Goal: Task Accomplishment & Management: Complete application form

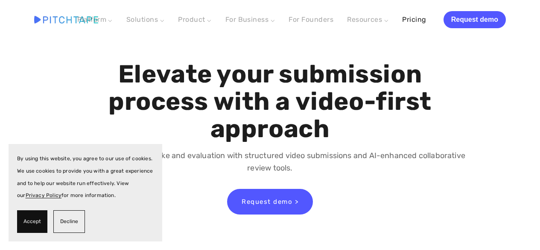
click at [420, 18] on link "Pricing" at bounding box center [414, 19] width 24 height 15
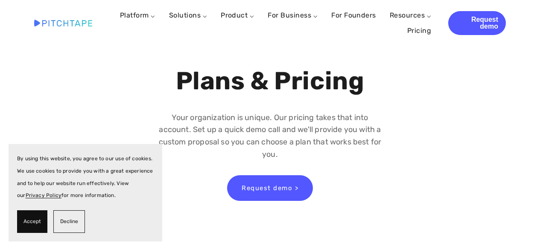
click at [30, 222] on span "Accept" at bounding box center [31, 221] width 17 height 12
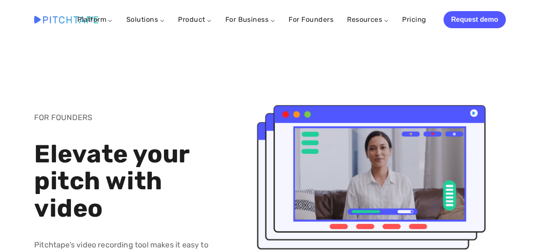
drag, startPoint x: 520, startPoint y: 35, endPoint x: 515, endPoint y: 41, distance: 7.9
click at [520, 35] on div "Platform ⌵ Launch Collect Review Manage Analyze Solutions ⌵ Submission Intake G…" at bounding box center [270, 19] width 540 height 39
click at [419, 19] on link "Pricing" at bounding box center [414, 19] width 24 height 15
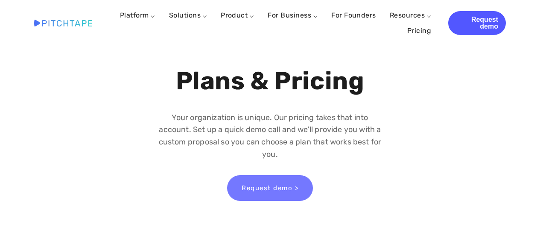
click at [287, 182] on link "Request demo >" at bounding box center [270, 188] width 86 height 26
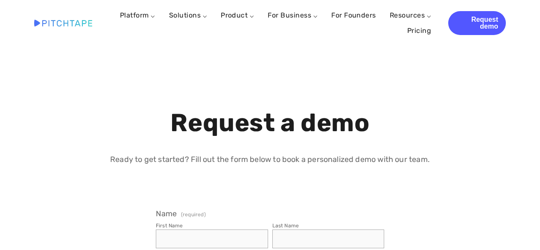
select select "US"
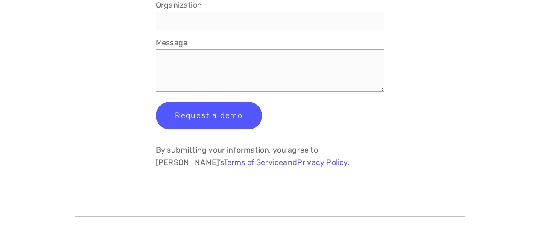
scroll to position [171, 0]
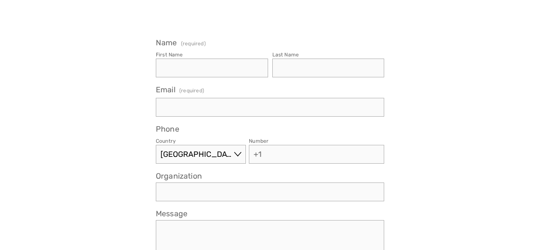
click at [243, 66] on input "First Name" at bounding box center [212, 67] width 112 height 19
type input "Gulnara"
type input "Ismailova"
click at [189, 103] on input "Email (required)" at bounding box center [270, 107] width 228 height 19
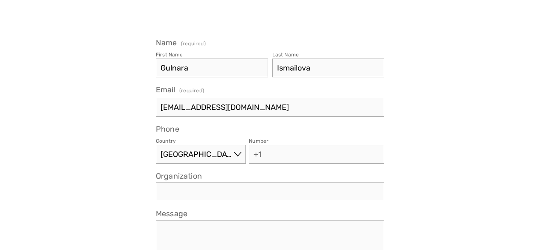
type input "gismailova2015@gmail.com"
click at [302, 154] on input "Number" at bounding box center [316, 154] width 135 height 19
type input "(785) 550-5000"
click at [295, 194] on input "Organization" at bounding box center [270, 191] width 228 height 19
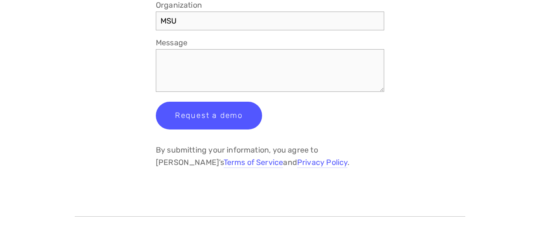
type input "MSU"
click at [212, 54] on textarea "Message" at bounding box center [270, 70] width 228 height 43
type textarea "a"
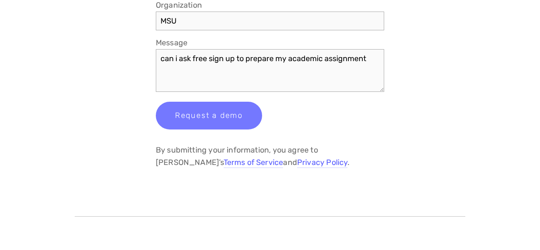
type textarea "can i ask free sign up to prepare my academic assignment"
click at [208, 105] on button "Request a demo Request a demo" at bounding box center [209, 116] width 106 height 28
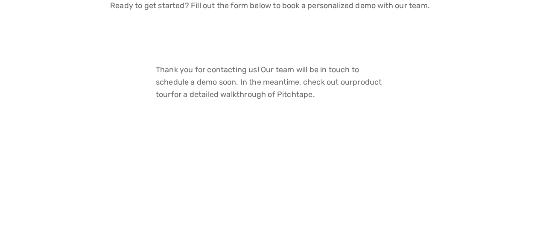
scroll to position [26, 0]
